Goal: Task Accomplishment & Management: Complete application form

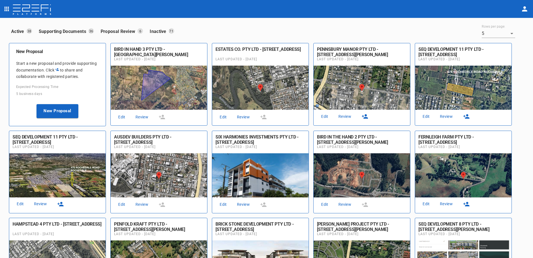
click at [140, 116] on link "Review" at bounding box center [142, 117] width 18 height 8
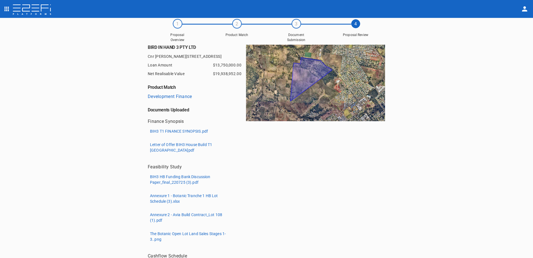
scroll to position [28, 0]
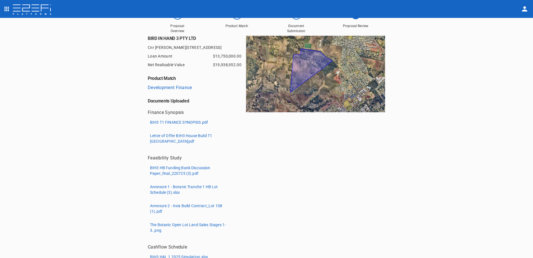
click at [175, 136] on p "Letter of Offer BIH3 House Build T1 The Botanic Highfields.pdf" at bounding box center [191, 138] width 83 height 11
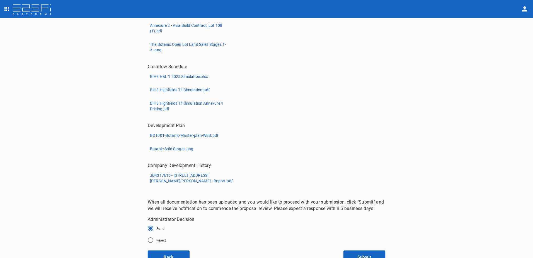
scroll to position [214, 0]
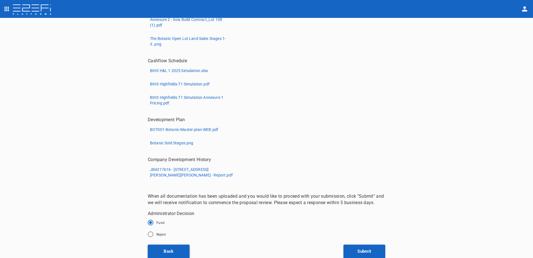
click at [167, 252] on button "Back" at bounding box center [169, 251] width 42 height 14
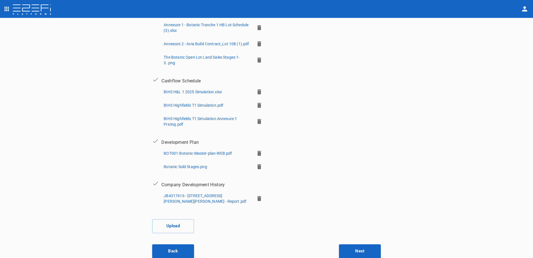
scroll to position [202, 0]
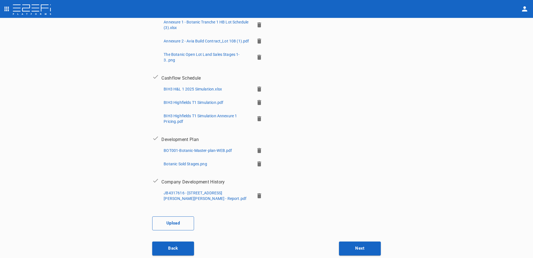
click at [170, 223] on button "Upload" at bounding box center [173, 223] width 42 height 14
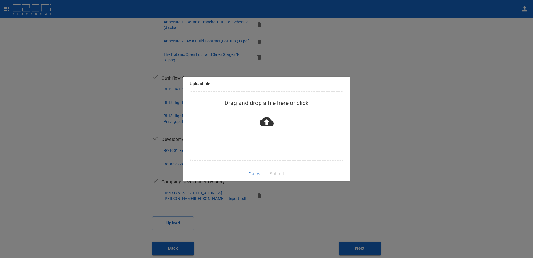
click at [266, 121] on icon at bounding box center [267, 121] width 14 height 14
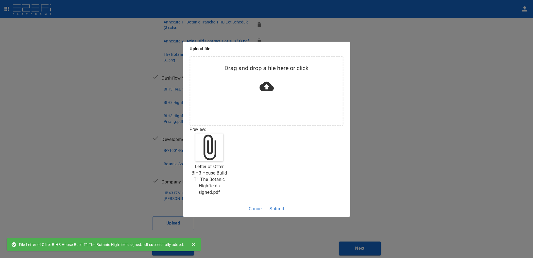
click at [277, 208] on button "Submit" at bounding box center [278, 208] width 20 height 11
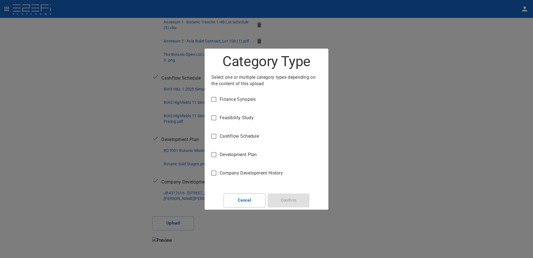
click at [214, 100] on input "Finance Synopsis" at bounding box center [214, 99] width 12 height 12
click at [283, 198] on button "Confirm" at bounding box center [289, 200] width 42 height 14
checkbox input "false"
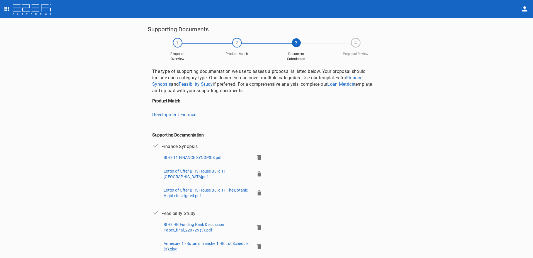
scroll to position [28, 0]
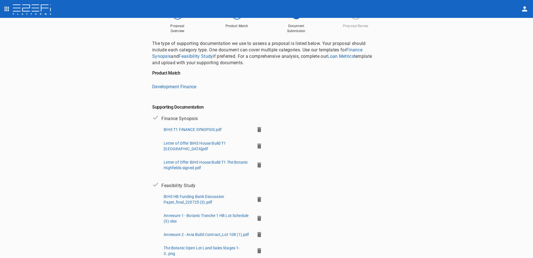
click at [256, 144] on icon "button" at bounding box center [259, 146] width 7 height 7
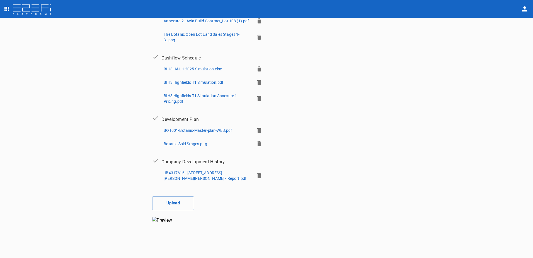
scroll to position [191, 0]
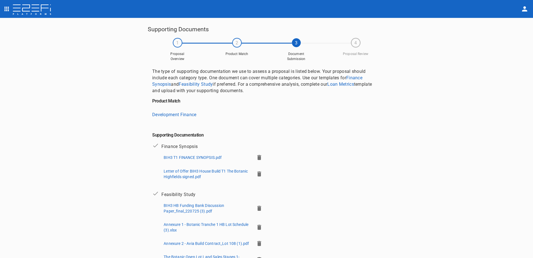
drag, startPoint x: 7, startPoint y: 5, endPoint x: 6, endPoint y: 14, distance: 8.4
click at [7, 5] on button "open drawer" at bounding box center [6, 8] width 11 height 11
click at [25, 63] on span "Contracts" at bounding box center [37, 63] width 49 height 6
